Goal: Information Seeking & Learning: Learn about a topic

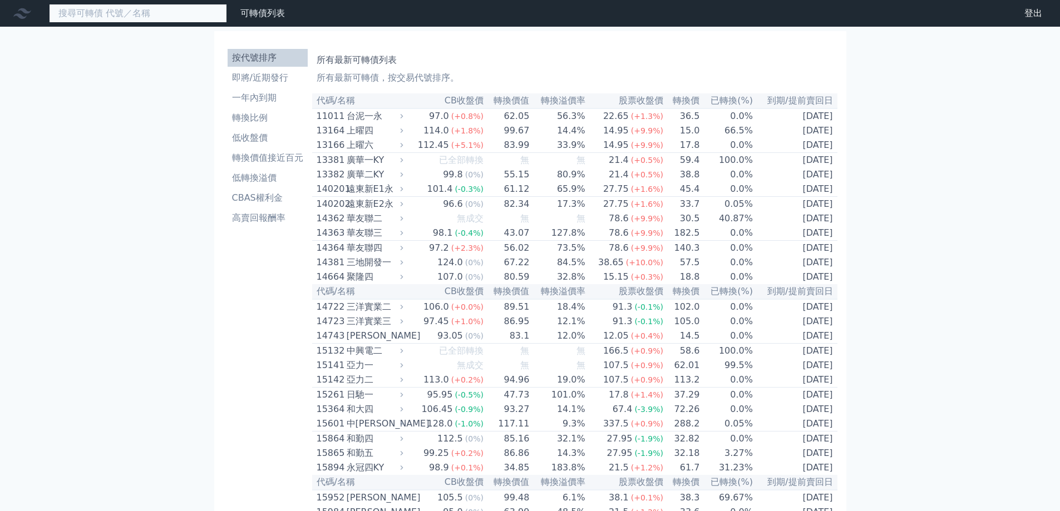
click at [162, 9] on input at bounding box center [138, 13] width 178 height 19
type input "9908"
click at [264, 78] on li "即將/近期發行" at bounding box center [267, 77] width 80 height 13
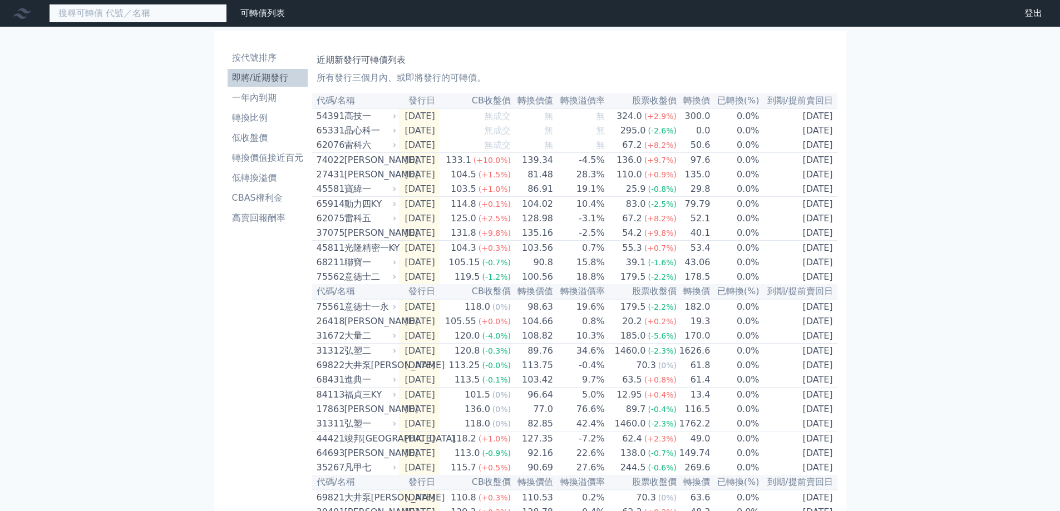
click at [155, 8] on input at bounding box center [138, 13] width 178 height 19
type input "9906"
click at [371, 137] on div "晶心科一" at bounding box center [369, 130] width 50 height 13
click at [389, 134] on div "晶心科一" at bounding box center [369, 130] width 50 height 13
click at [397, 133] on icon at bounding box center [394, 130] width 7 height 7
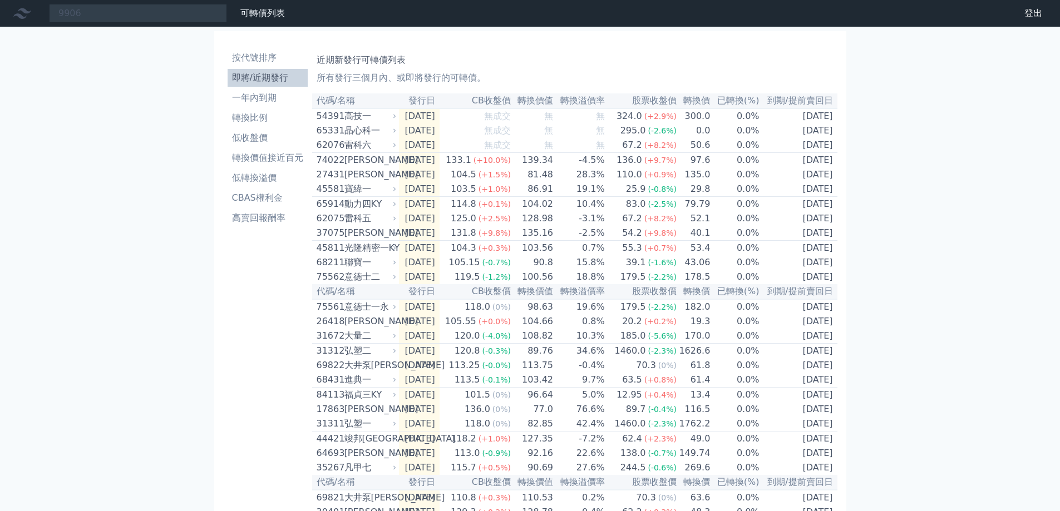
click at [397, 133] on icon at bounding box center [394, 130] width 7 height 7
click at [400, 197] on td "[DATE]" at bounding box center [419, 189] width 41 height 15
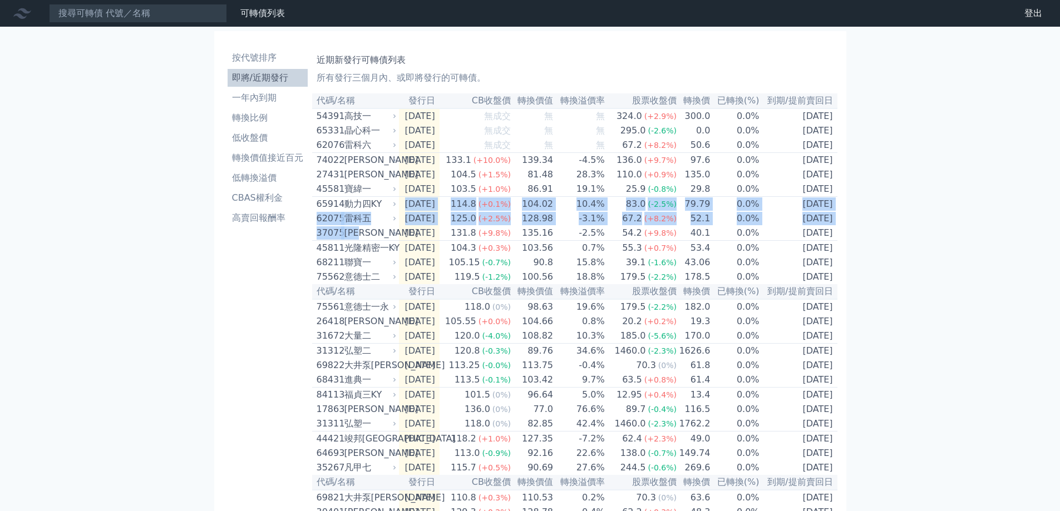
drag, startPoint x: 389, startPoint y: 217, endPoint x: 388, endPoint y: 240, distance: 23.4
click at [388, 239] on table "代碼/名稱 發行日 CB收盤價 轉換價值 轉換溢價率 股票收盤價 轉換價 已轉換(%) 到期/提前賣回日 54391 高技一 2025-09-09 無成交 無…" at bounding box center [574, 423] width 525 height 661
click at [387, 240] on div "[PERSON_NAME]" at bounding box center [369, 232] width 50 height 13
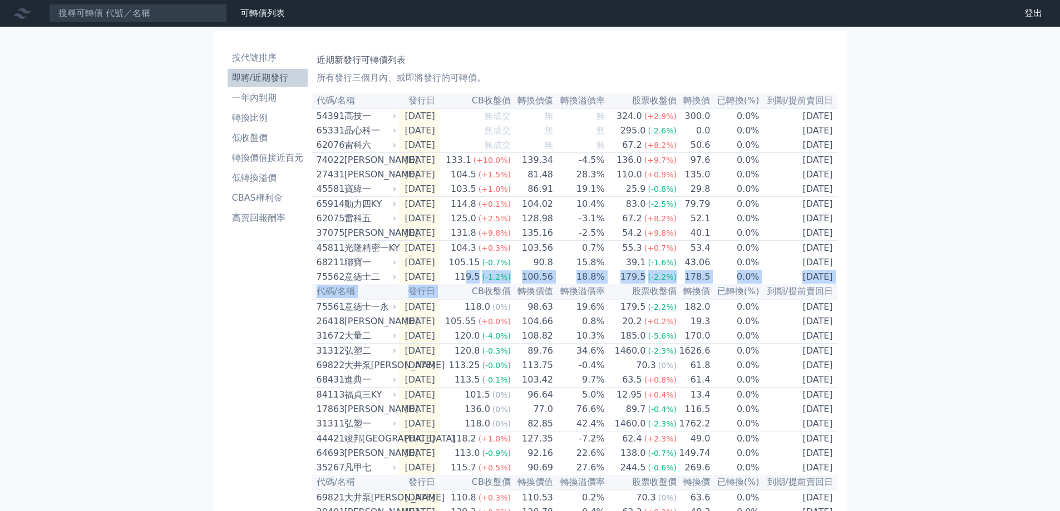
click at [479, 299] on table "代碼/名稱 發行日 CB收盤價 轉換價值 轉換溢價率 股票收盤價 轉換價 已轉換(%) 到期/提前賣回日 54391 高技一 2025-09-09 無成交 無…" at bounding box center [574, 423] width 525 height 661
click at [478, 299] on th "CB收盤價" at bounding box center [475, 291] width 72 height 15
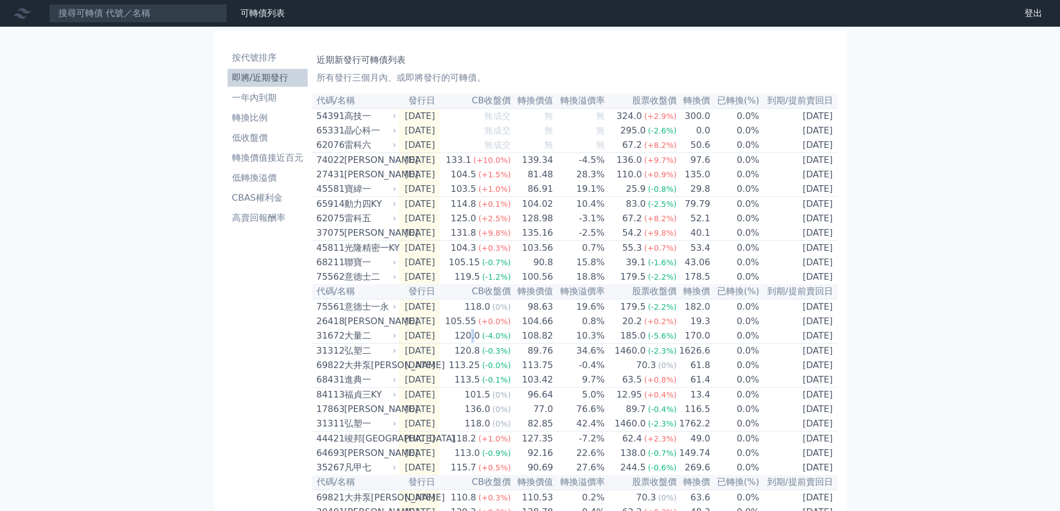
click at [482, 343] on div "120.0" at bounding box center [467, 335] width 30 height 13
click at [354, 105] on th "代碼/名稱" at bounding box center [355, 100] width 87 height 15
click at [365, 126] on div "晶心科一" at bounding box center [369, 130] width 50 height 13
drag, startPoint x: 365, startPoint y: 126, endPoint x: 377, endPoint y: 134, distance: 13.6
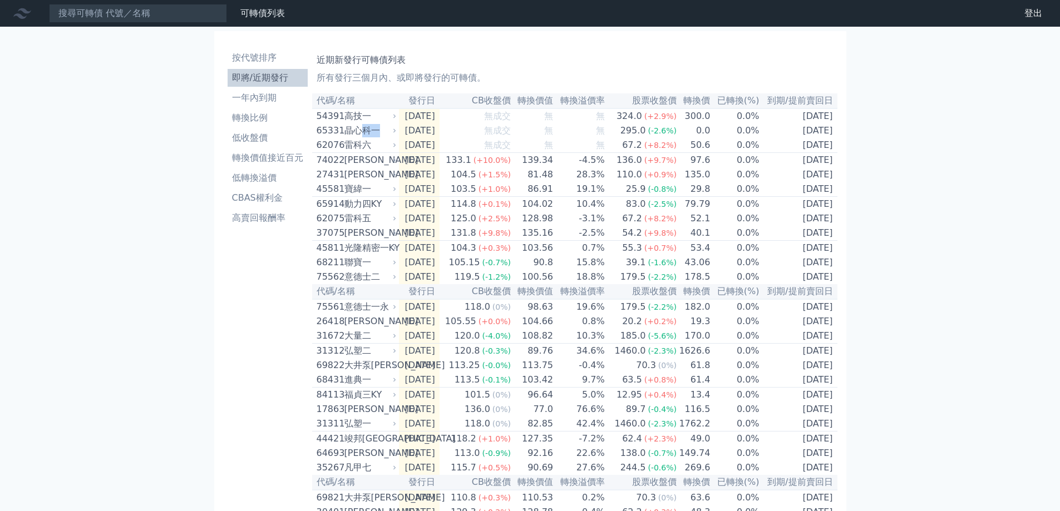
click at [369, 129] on div "晶心科一" at bounding box center [369, 130] width 50 height 13
click at [377, 135] on div "晶心科一" at bounding box center [369, 130] width 50 height 13
drag, startPoint x: 377, startPoint y: 135, endPoint x: 395, endPoint y: 127, distance: 20.2
click at [382, 136] on div "晶心科一" at bounding box center [369, 130] width 50 height 13
click at [392, 113] on div "高技一" at bounding box center [369, 116] width 50 height 13
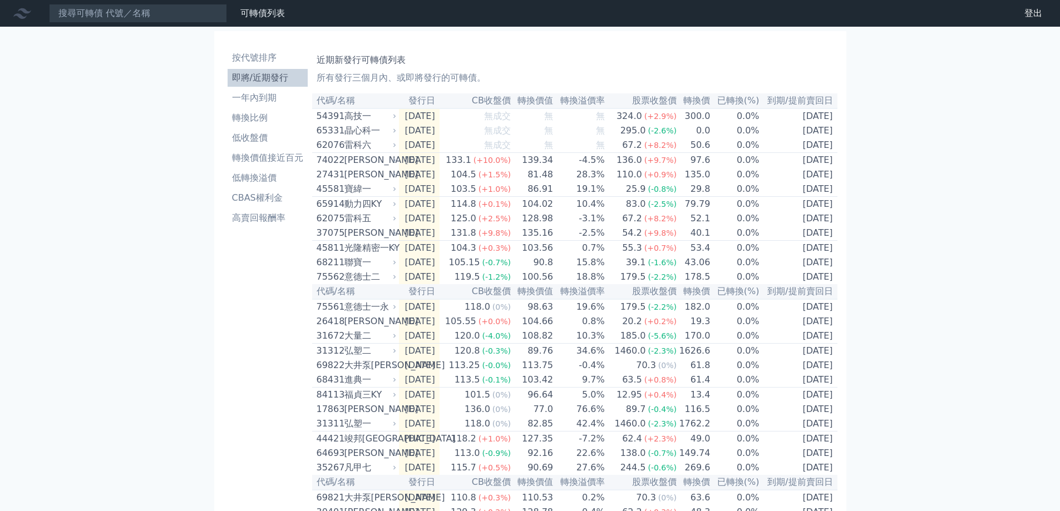
click at [392, 113] on div "高技一" at bounding box center [369, 116] width 50 height 13
click at [270, 113] on li "轉換比例" at bounding box center [267, 117] width 80 height 13
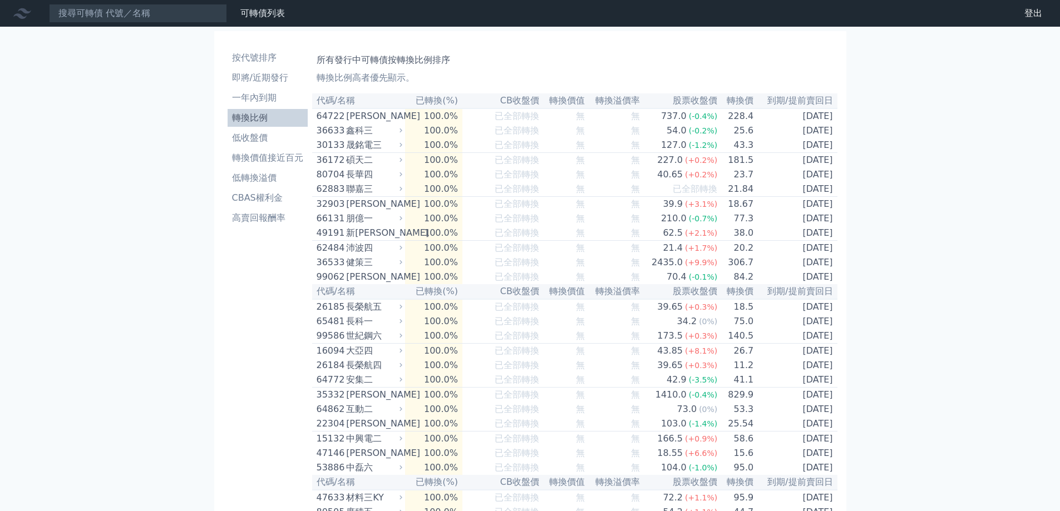
click at [397, 128] on div "鑫科三" at bounding box center [373, 130] width 54 height 13
click at [295, 144] on link "低收盤價" at bounding box center [267, 138] width 80 height 18
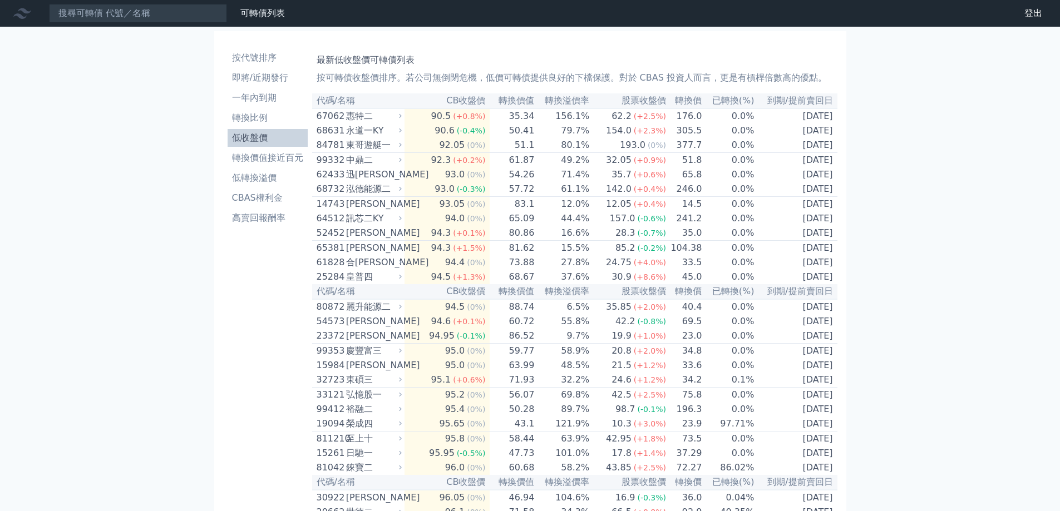
drag, startPoint x: 0, startPoint y: 0, endPoint x: 567, endPoint y: 12, distance: 567.5
click at [377, 131] on div "永道一KY" at bounding box center [372, 130] width 53 height 13
